Goal: Task Accomplishment & Management: Use online tool/utility

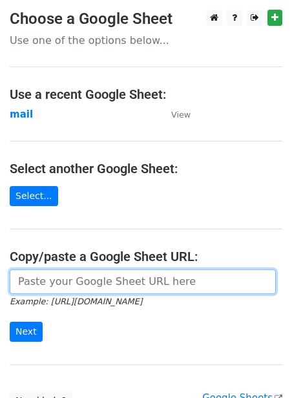
click at [78, 279] on input "url" at bounding box center [143, 281] width 266 height 25
paste input "https://docs.google.com/spreadsheets/d/1jLHnsz--_ZfDqRg_OH2xrkmhbGZ3izLOtmH_H2J…"
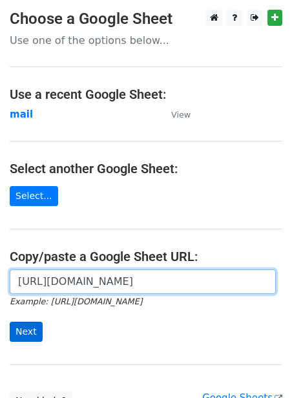
type input "https://docs.google.com/spreadsheets/d/1jLHnsz--_ZfDqRg_OH2xrkmhbGZ3izLOtmH_H2J…"
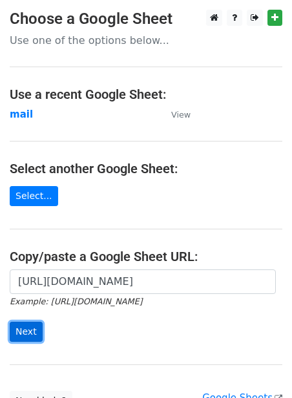
click at [15, 330] on input "Next" at bounding box center [26, 332] width 33 height 20
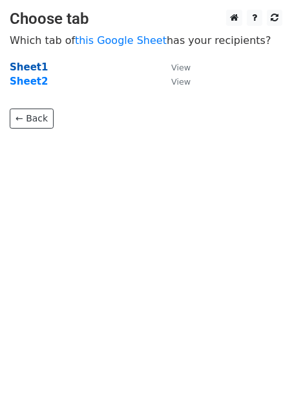
click at [39, 65] on strong "Sheet1" at bounding box center [29, 67] width 38 height 12
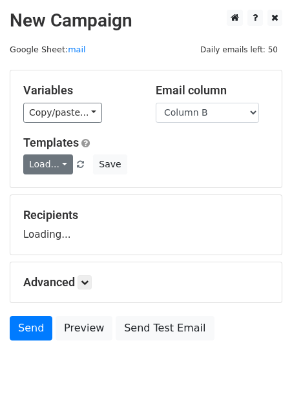
click at [56, 163] on link "Load..." at bounding box center [48, 164] width 50 height 20
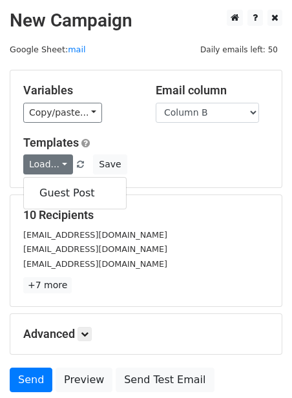
click at [85, 204] on div "Guest Post" at bounding box center [74, 193] width 103 height 32
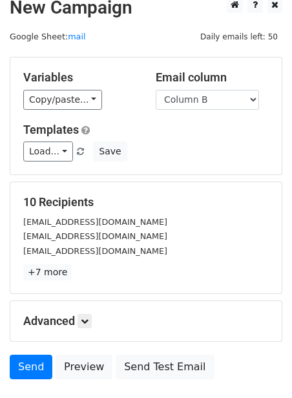
scroll to position [104, 0]
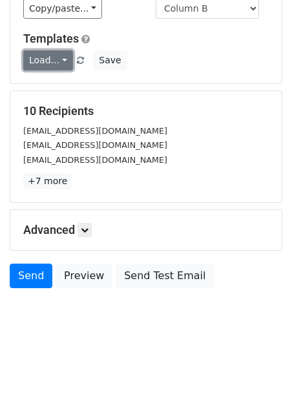
click at [60, 57] on link "Load..." at bounding box center [48, 60] width 50 height 20
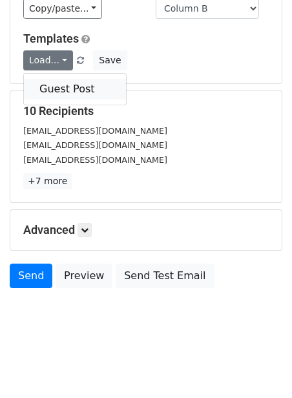
click at [63, 89] on link "Guest Post" at bounding box center [75, 89] width 102 height 21
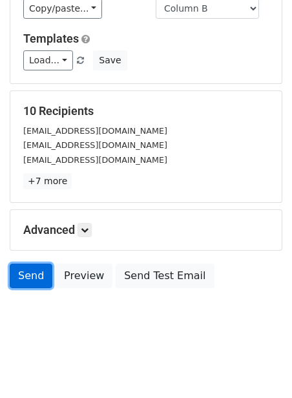
click at [35, 275] on link "Send" at bounding box center [31, 276] width 43 height 25
